Goal: Navigation & Orientation: Find specific page/section

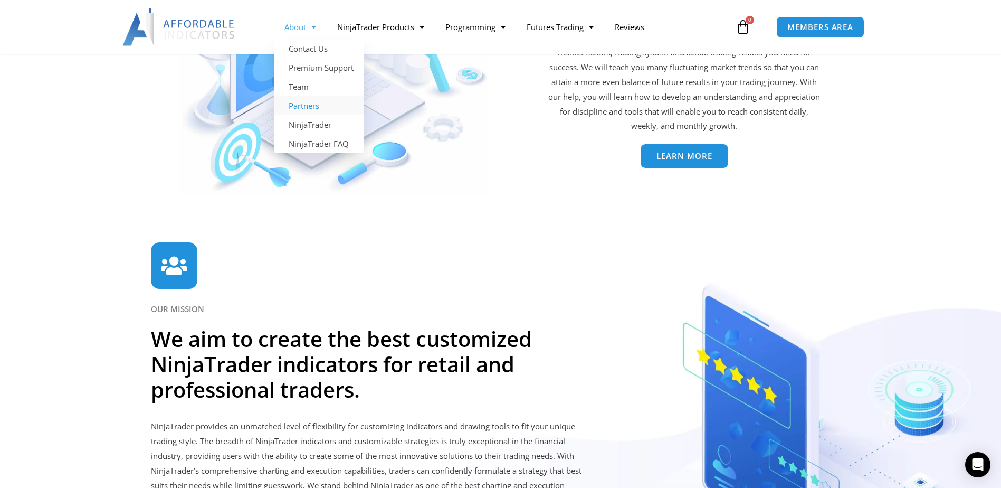
click at [312, 106] on link "Partners" at bounding box center [319, 105] width 90 height 19
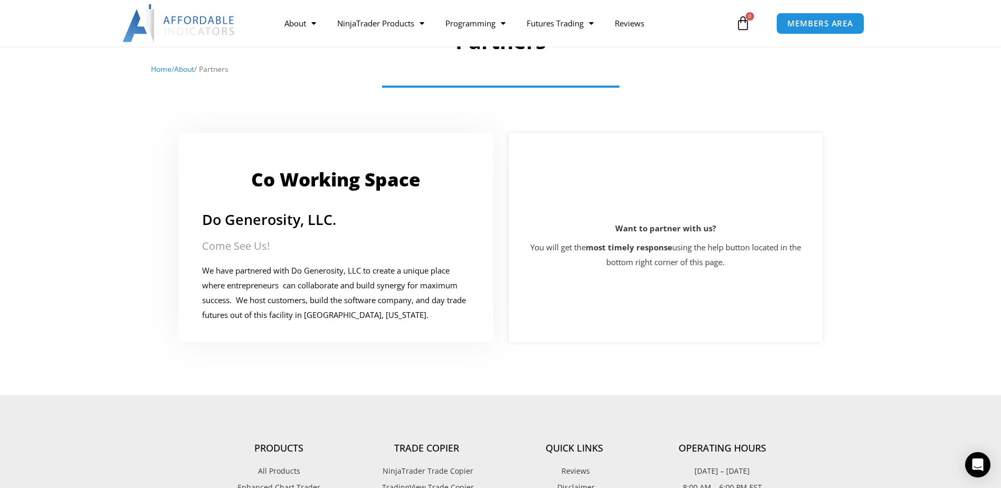
scroll to position [106, 0]
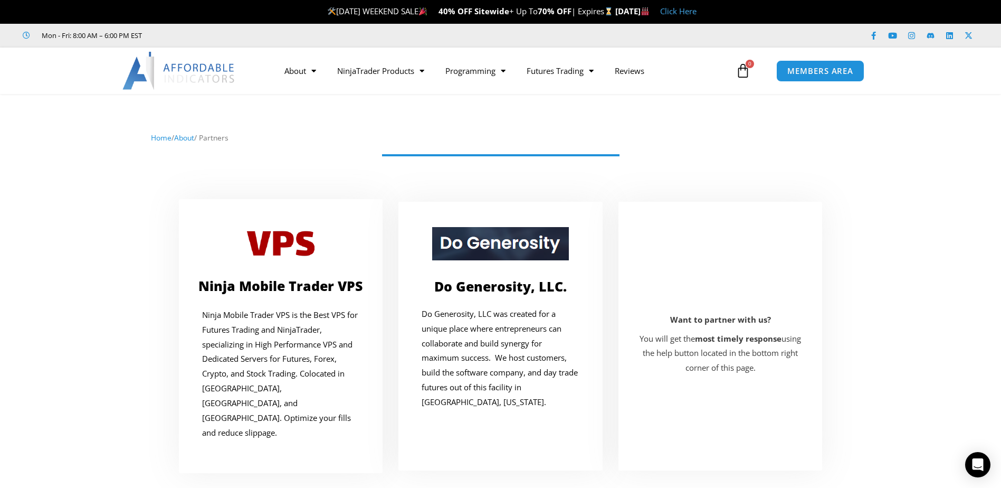
click at [184, 137] on link "About" at bounding box center [184, 137] width 20 height 10
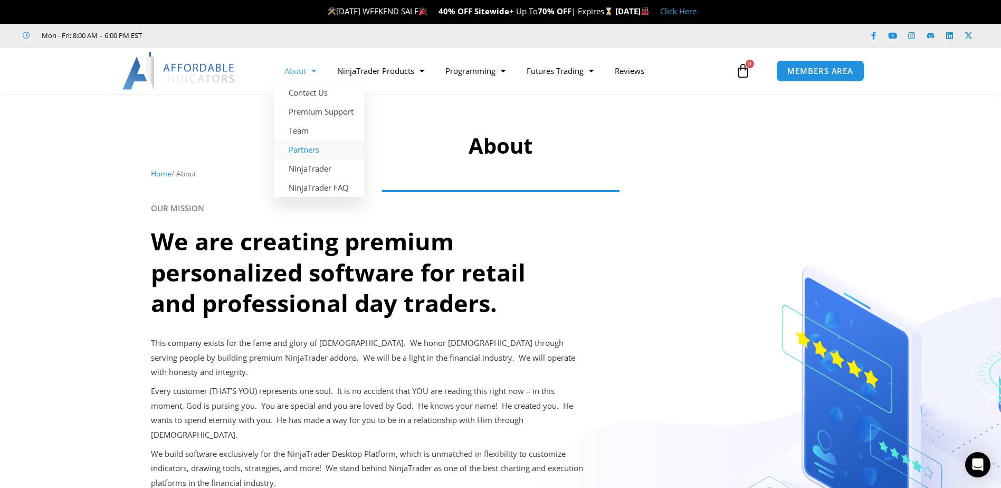
click at [311, 145] on link "Partners" at bounding box center [319, 149] width 90 height 19
